Goal: Find specific page/section: Find specific page/section

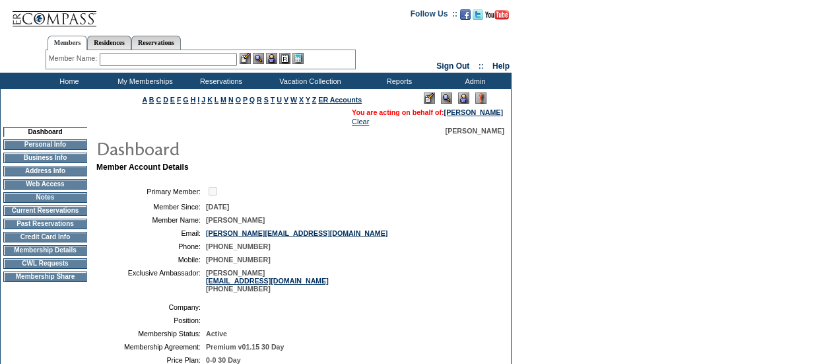
scroll to position [218, 0]
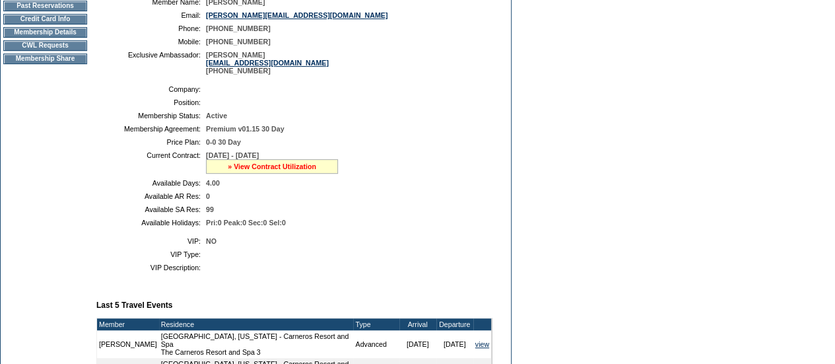
click at [294, 170] on link "» View Contract Utilization" at bounding box center [272, 166] width 88 height 8
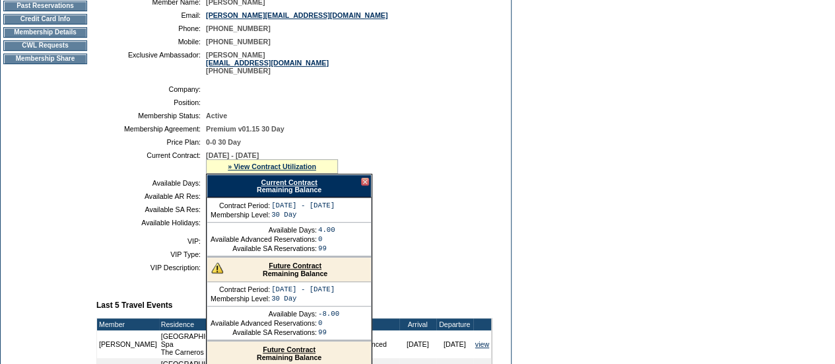
click at [294, 269] on link "Future Contract" at bounding box center [295, 265] width 53 height 8
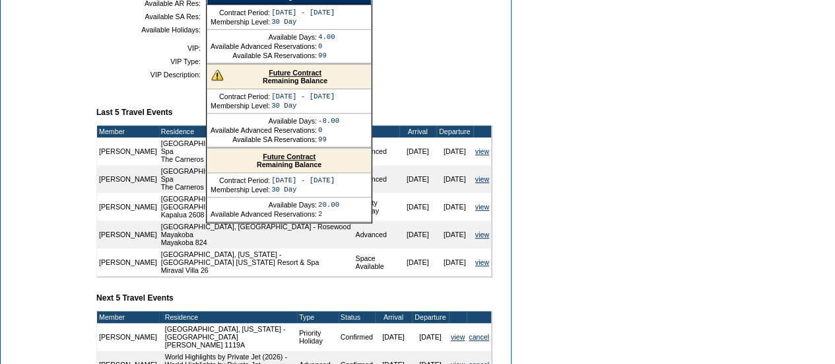
scroll to position [410, 0]
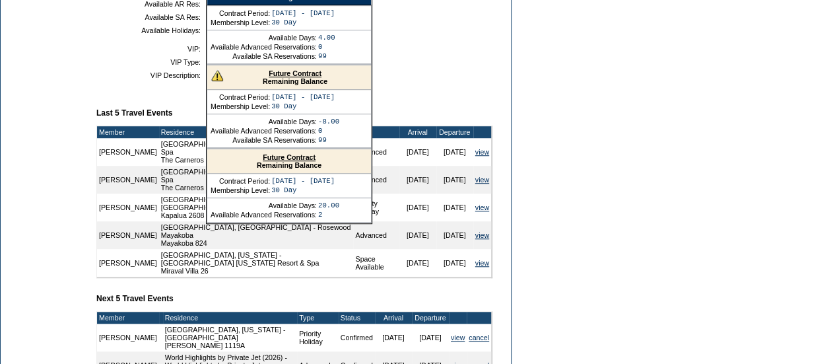
click at [286, 161] on link "Future Contract" at bounding box center [289, 157] width 53 height 8
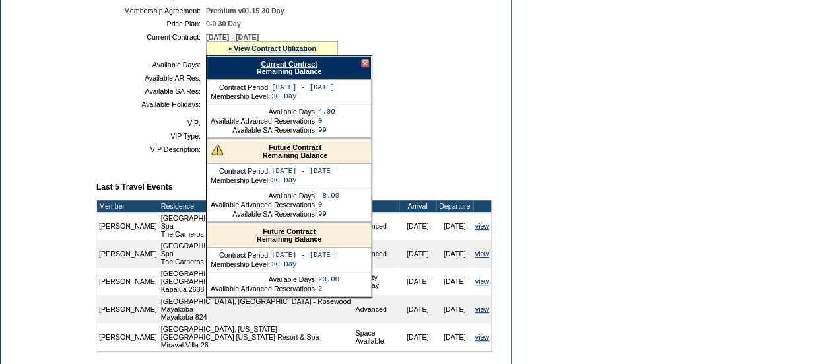
scroll to position [340, 0]
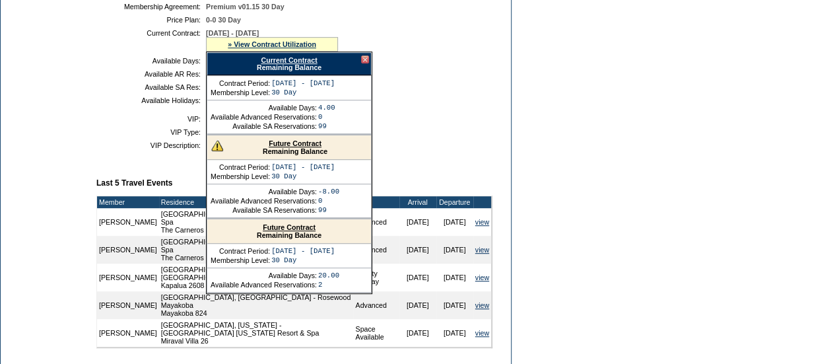
click at [366, 63] on div at bounding box center [365, 59] width 8 height 8
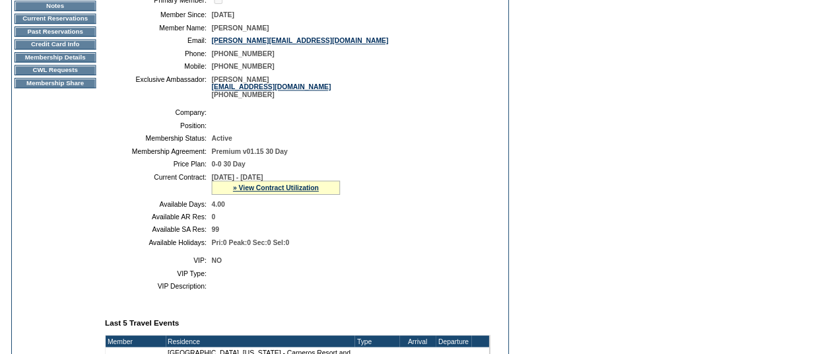
scroll to position [0, 0]
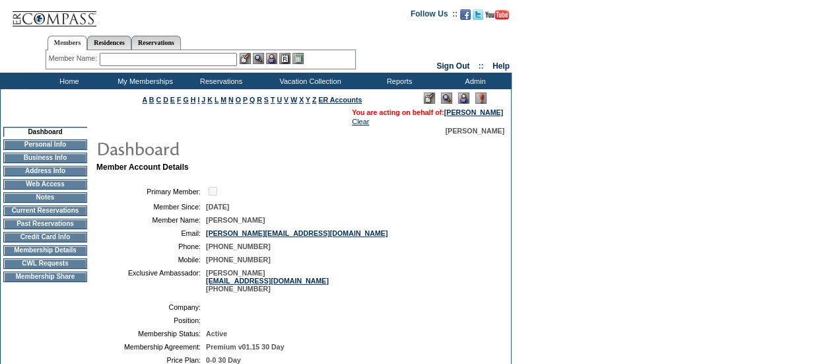
click at [142, 57] on input "text" at bounding box center [168, 59] width 137 height 13
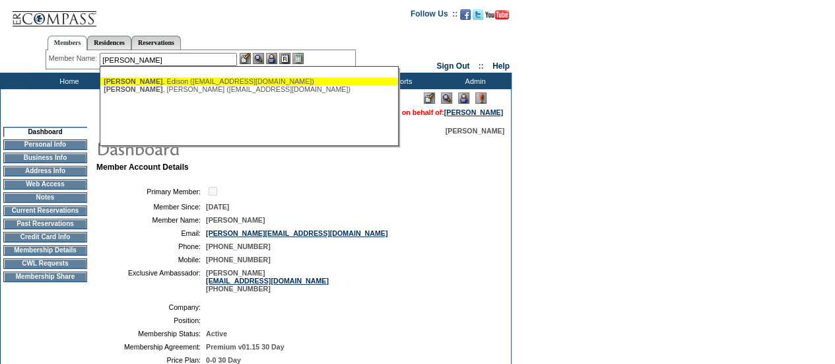
click at [137, 80] on div "Peres , Edison (edisonperes4@gmail.com)" at bounding box center [249, 81] width 290 height 8
type input "Peres, Edison (edisonperes4@gmail.com)"
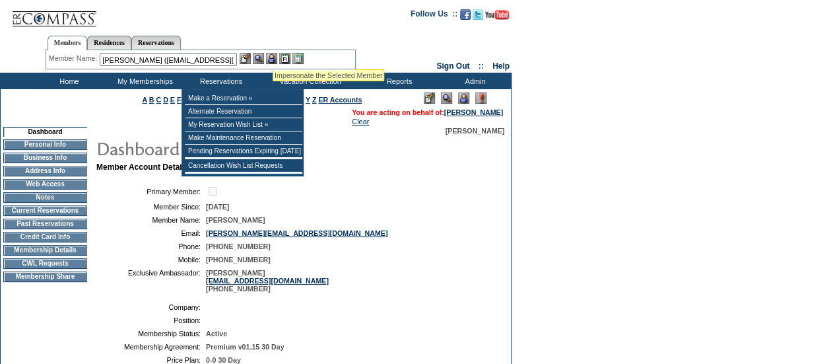
click at [273, 53] on img at bounding box center [271, 58] width 11 height 11
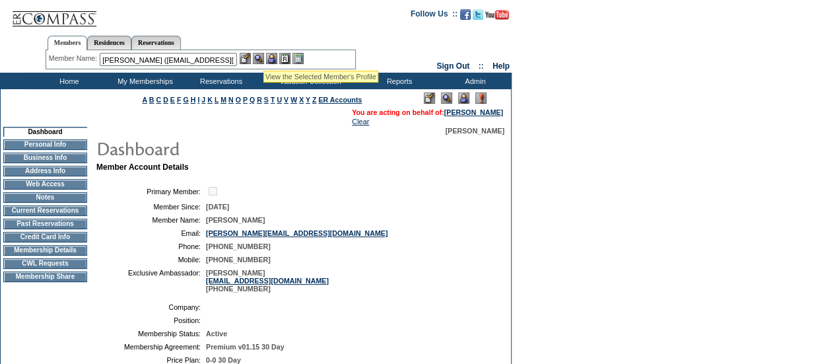
click at [263, 55] on img at bounding box center [258, 58] width 11 height 11
